Goal: Use online tool/utility: Use online tool/utility

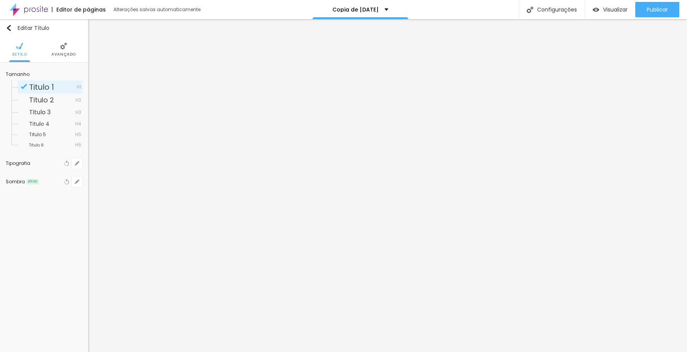
click at [77, 167] on button "button" at bounding box center [77, 163] width 11 height 11
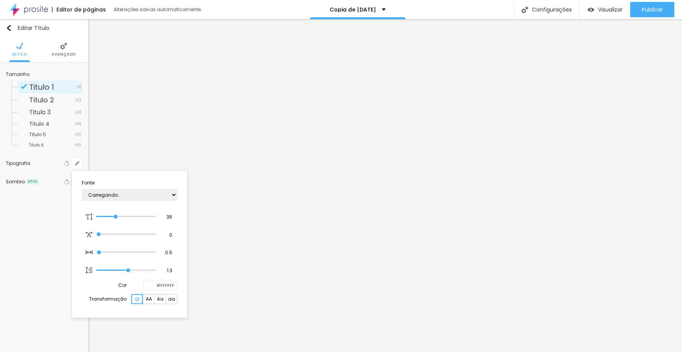
type input "1"
click at [135, 195] on select "AbrilFatface-Regular Actor-Regular Alegreya AlegreyaBlack [PERSON_NAME] [PERSON…" at bounding box center [130, 195] width 96 height 12
select select "GreatVibes-Regular"
click at [82, 189] on select "AbrilFatface-Regular Actor-Regular Alegreya AlegreyaBlack [PERSON_NAME] [PERSON…" at bounding box center [130, 195] width 96 height 12
type input "1"
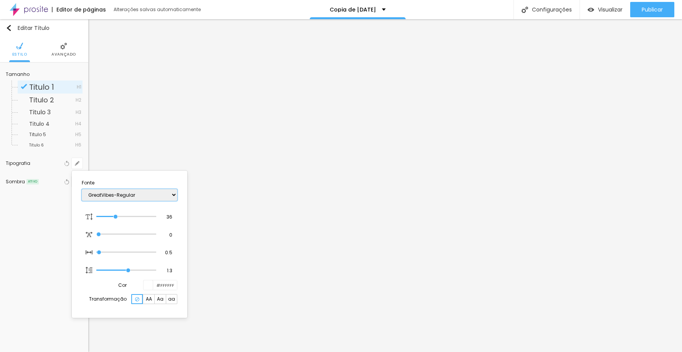
click at [133, 197] on select "AbrilFatface-Regular Actor-Regular Alegreya AlegreyaBlack [PERSON_NAME] [PERSON…" at bounding box center [130, 195] width 96 height 12
select select "GloriaHallelujah"
click at [82, 189] on select "AbrilFatface-Regular Actor-Regular Alegreya AlegreyaBlack [PERSON_NAME] [PERSON…" at bounding box center [130, 195] width 96 height 12
click at [127, 198] on select "AbrilFatface-Regular Actor-Regular Alegreya AlegreyaBlack [PERSON_NAME] [PERSON…" at bounding box center [130, 195] width 96 height 12
type input "1"
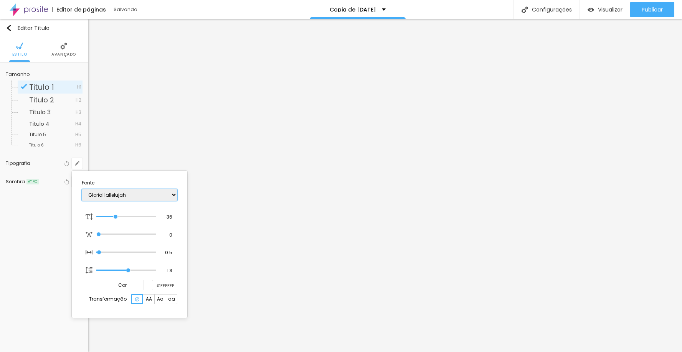
select select "GochiHand-Regular"
click at [82, 189] on select "AbrilFatface-Regular Actor-Regular Alegreya AlegreyaBlack [PERSON_NAME] [PERSON…" at bounding box center [130, 195] width 96 height 12
click at [135, 196] on select "AbrilFatface-Regular Actor-Regular Alegreya AlegreyaBlack [PERSON_NAME] [PERSON…" at bounding box center [130, 195] width 96 height 12
type input "1"
select select "GravitasOne-Regular"
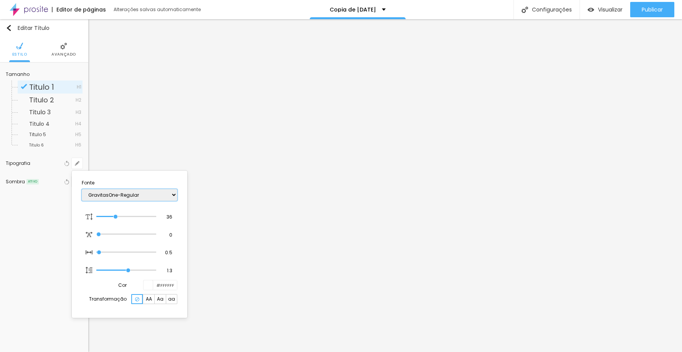
click at [82, 189] on select "AbrilFatface-Regular Actor-Regular Alegreya AlegreyaBlack [PERSON_NAME] [PERSON…" at bounding box center [130, 195] width 96 height 12
click at [142, 194] on select "AbrilFatface-Regular Actor-Regular Alegreya AlegreyaBlack [PERSON_NAME] [PERSON…" at bounding box center [130, 195] width 96 height 12
type input "1"
select select "MartelSans-Bold"
click at [82, 189] on select "AbrilFatface-Regular Actor-Regular Alegreya AlegreyaBlack [PERSON_NAME] [PERSON…" at bounding box center [130, 195] width 96 height 12
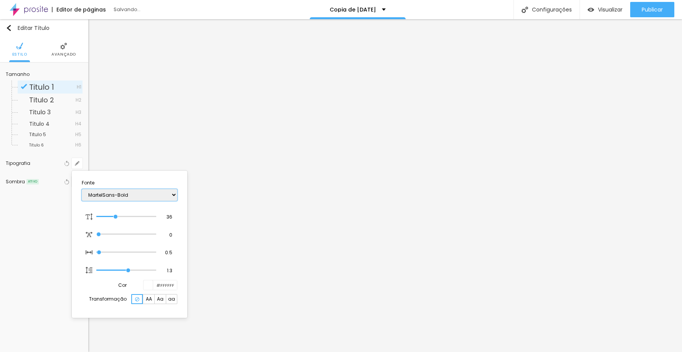
type input "1"
click at [139, 193] on select "AbrilFatface-Regular Actor-Regular Alegreya AlegreyaBlack [PERSON_NAME] [PERSON…" at bounding box center [130, 195] width 96 height 12
select select "OswaldLight"
click at [82, 189] on select "AbrilFatface-Regular Actor-Regular Alegreya AlegreyaBlack [PERSON_NAME] [PERSON…" at bounding box center [130, 195] width 96 height 12
type input "1"
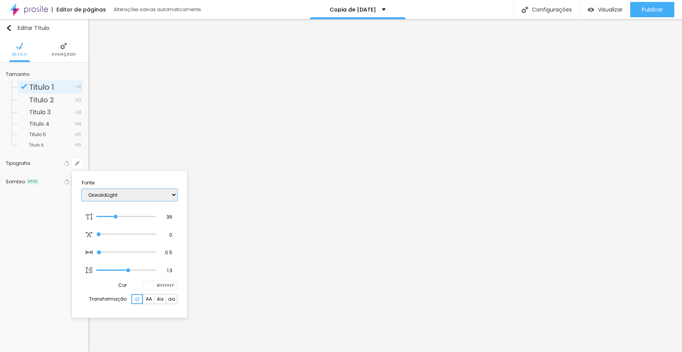
click at [123, 195] on select "AbrilFatface-Regular Actor-Regular Alegreya AlegreyaBlack [PERSON_NAME] [PERSON…" at bounding box center [130, 195] width 96 height 12
select select "Overlock"
click at [82, 189] on select "AbrilFatface-Regular Actor-Regular Alegreya AlegreyaBlack [PERSON_NAME] [PERSON…" at bounding box center [130, 195] width 96 height 12
type input "1"
click at [618, 159] on div at bounding box center [341, 176] width 682 height 352
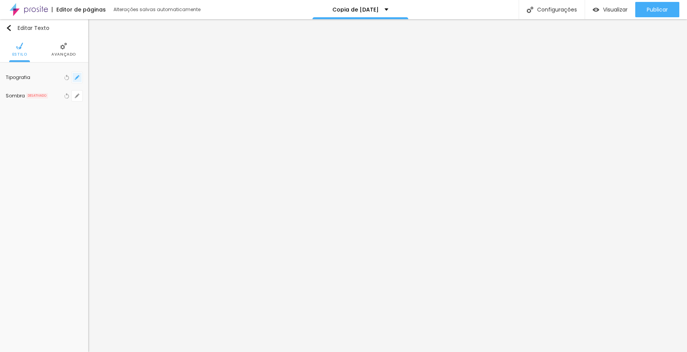
click at [79, 80] on button "button" at bounding box center [77, 77] width 11 height 11
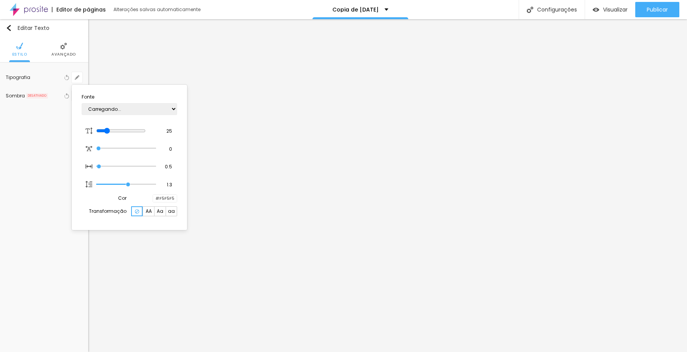
type input "1"
click at [135, 109] on select "AbrilFatface-Regular Actor-Regular Alegreya AlegreyaBlack [PERSON_NAME] [PERSON…" at bounding box center [130, 109] width 96 height 12
select select "OswaldLight"
click at [82, 103] on select "AbrilFatface-Regular Actor-Regular Alegreya AlegreyaBlack [PERSON_NAME] [PERSON…" at bounding box center [130, 109] width 96 height 12
type input "1"
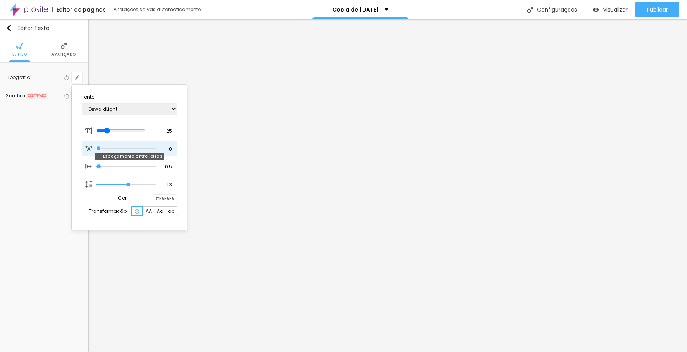
type input "0.1"
type input "1"
type input "0.2"
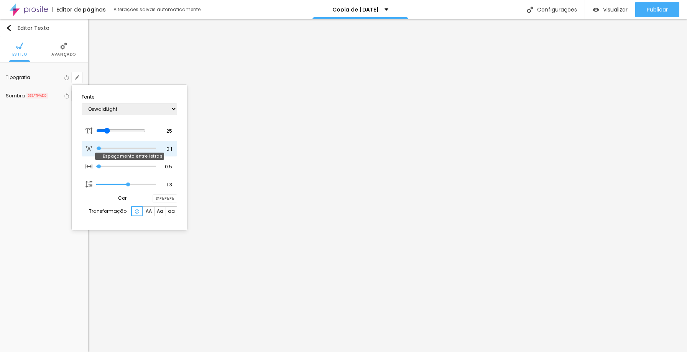
type input "1"
type input "0.3"
type input "1"
type input "0.4"
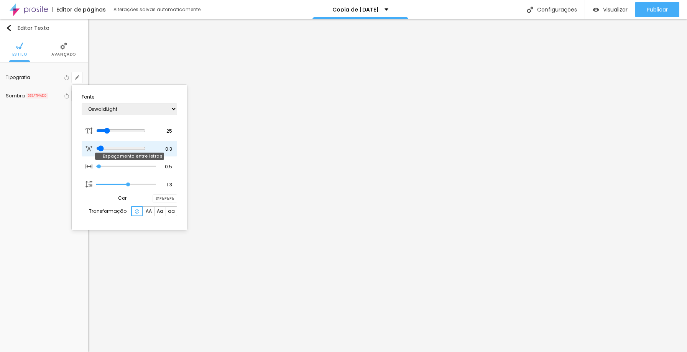
type input "0.4"
type input "1"
type input "0.5"
type input "1"
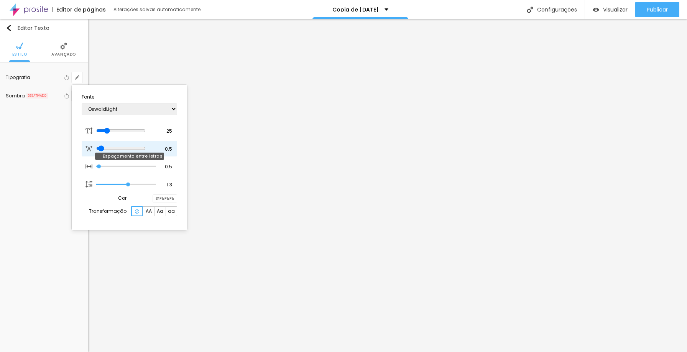
type input "0.6"
type input "1"
type input "0.7"
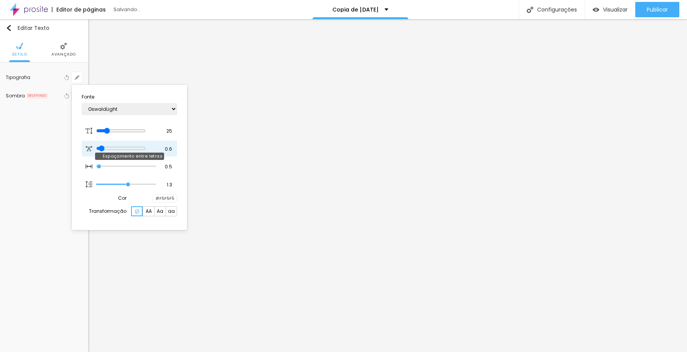
type input "1"
type input "0.8"
type input "1"
type input "0.9"
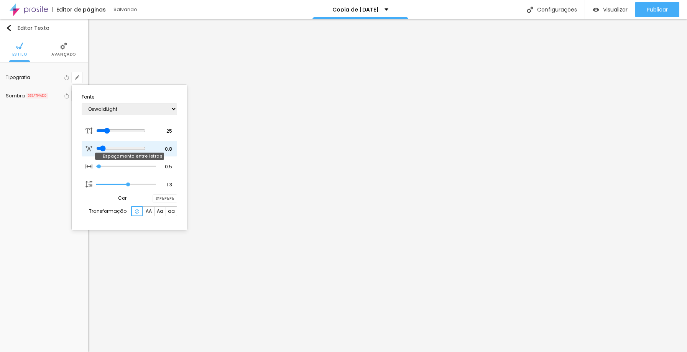
type input "0.9"
type input "1"
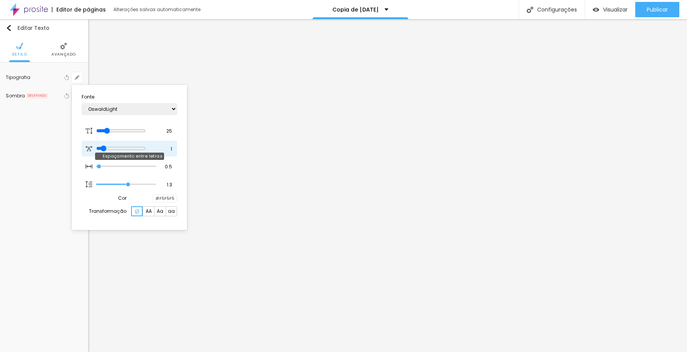
type input "1.1"
type input "1"
type input "1.2"
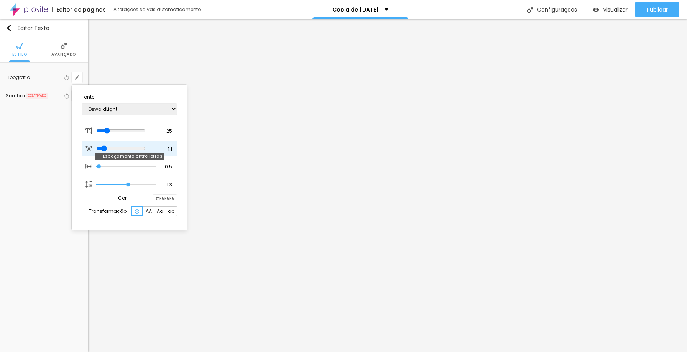
type input "1"
drag, startPoint x: 99, startPoint y: 149, endPoint x: 105, endPoint y: 149, distance: 5.8
type input "1.2"
click at [105, 149] on input "range" at bounding box center [120, 148] width 49 height 6
type input "1"
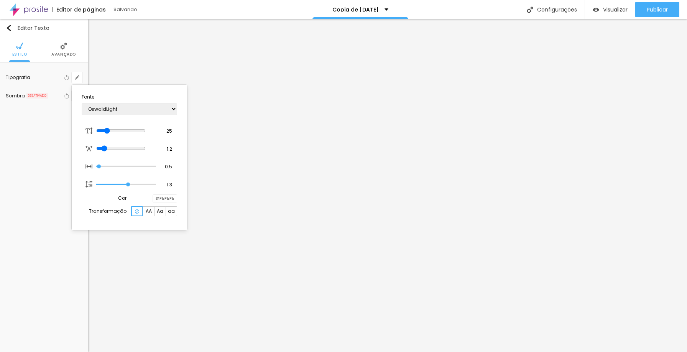
click at [643, 171] on div at bounding box center [343, 176] width 687 height 352
